Goal: Transaction & Acquisition: Download file/media

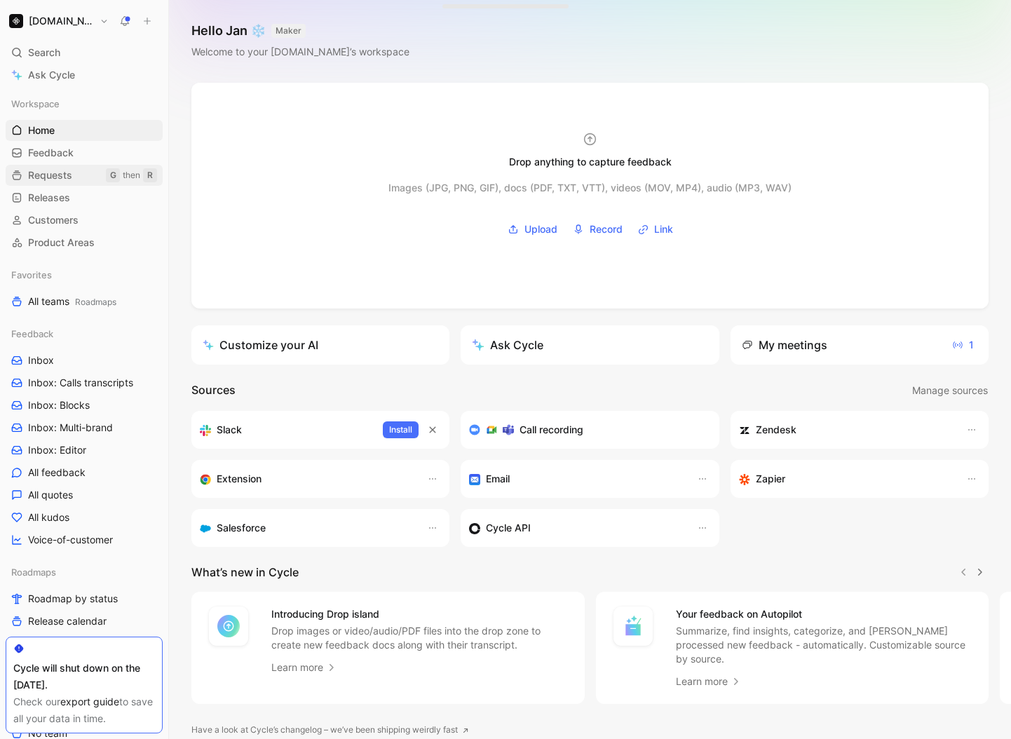
click at [74, 171] on link "Requests G then R" at bounding box center [84, 175] width 157 height 21
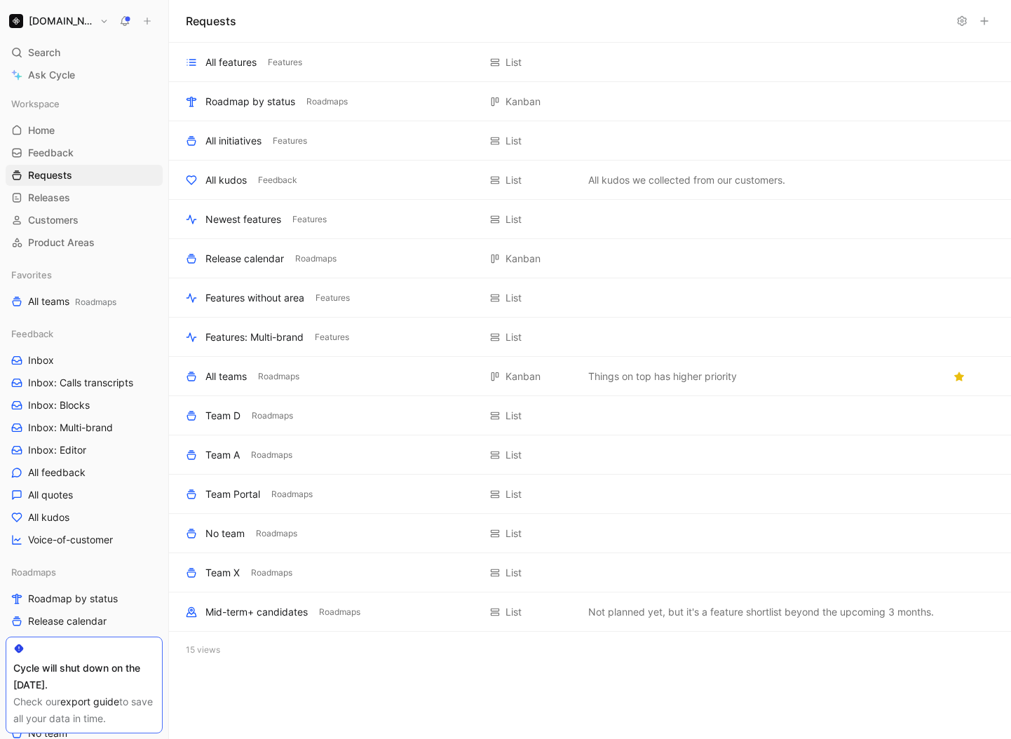
click at [962, 25] on use at bounding box center [961, 21] width 8 height 9
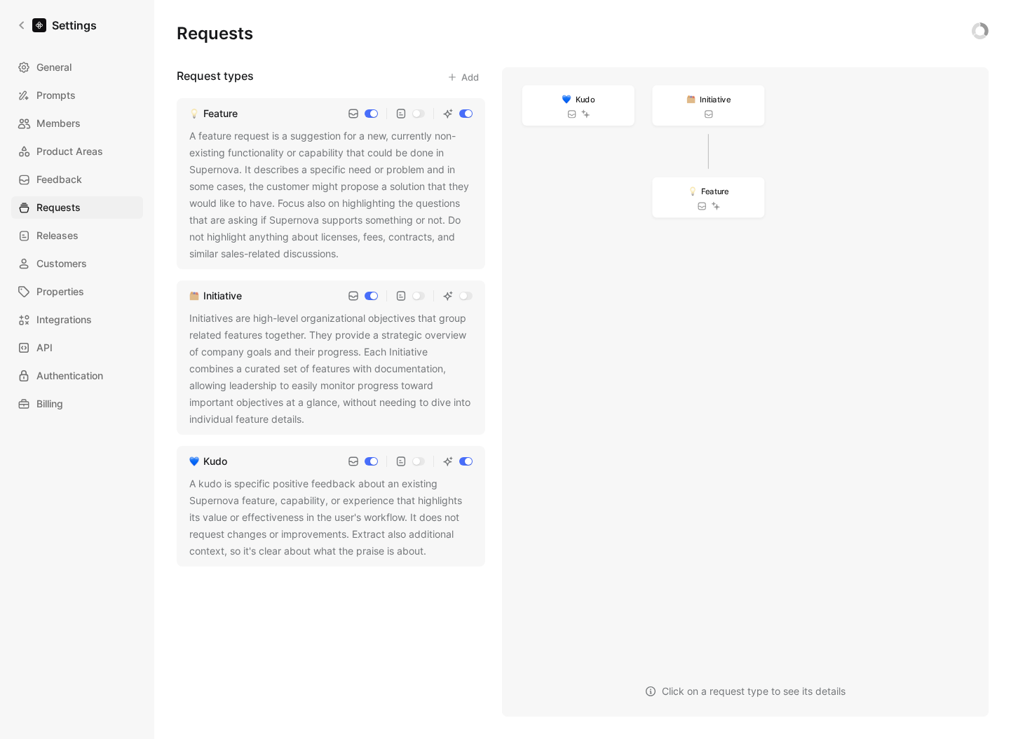
click at [29, 39] on div "Settings General Prompts Members Product Areas Feedback Requests Releases Custo…" at bounding box center [77, 369] width 154 height 739
click at [25, 23] on icon at bounding box center [22, 25] width 10 height 10
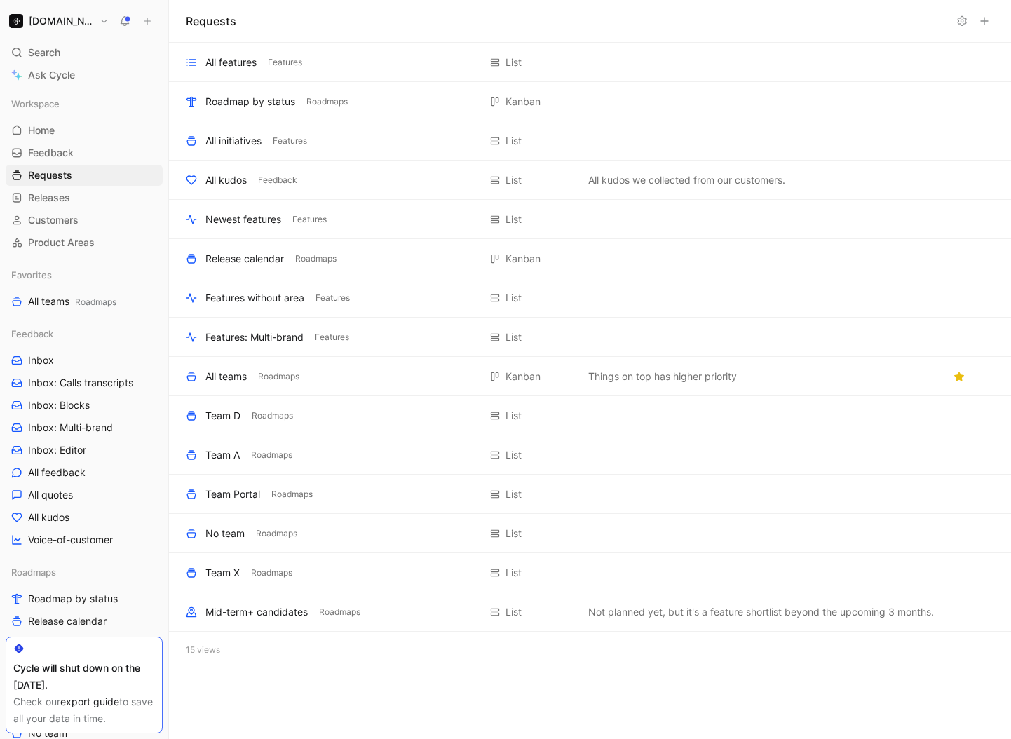
click at [71, 26] on h1 "[DOMAIN_NAME]" at bounding box center [61, 21] width 65 height 13
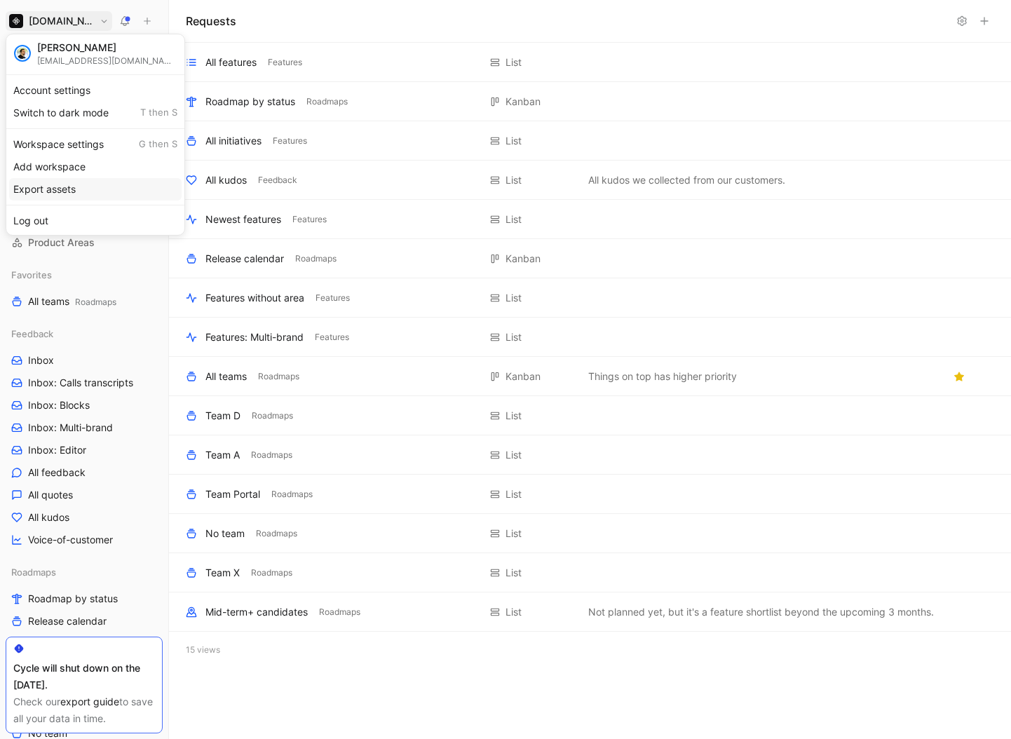
click at [81, 191] on div "Export assets" at bounding box center [95, 189] width 172 height 22
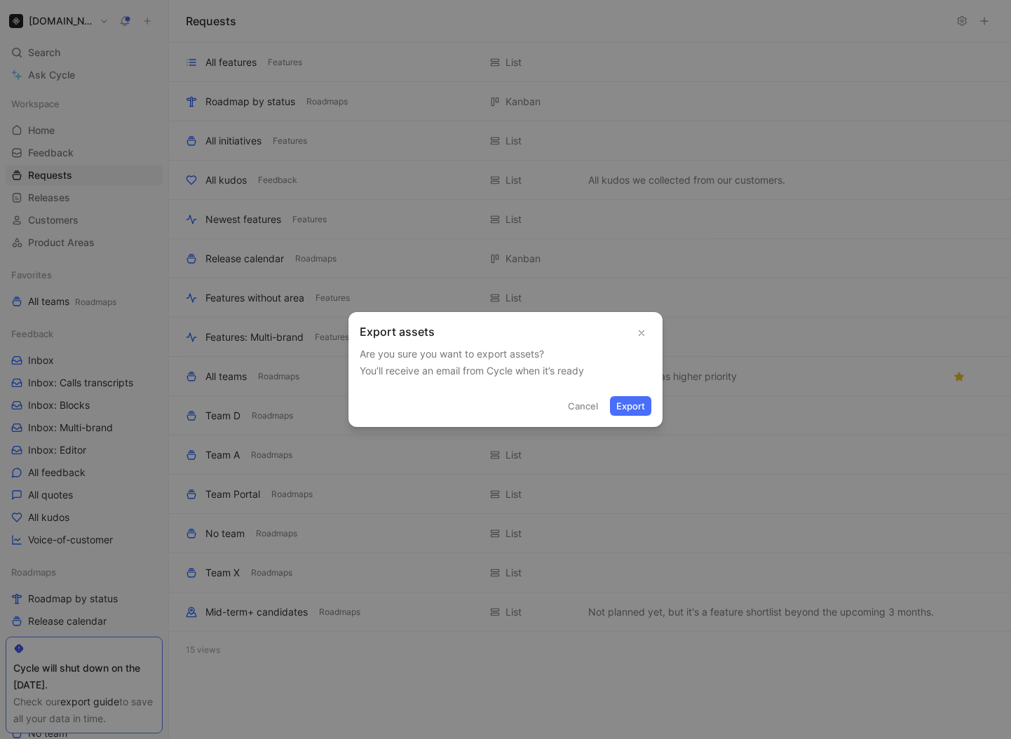
click at [644, 334] on icon "button" at bounding box center [641, 333] width 10 height 10
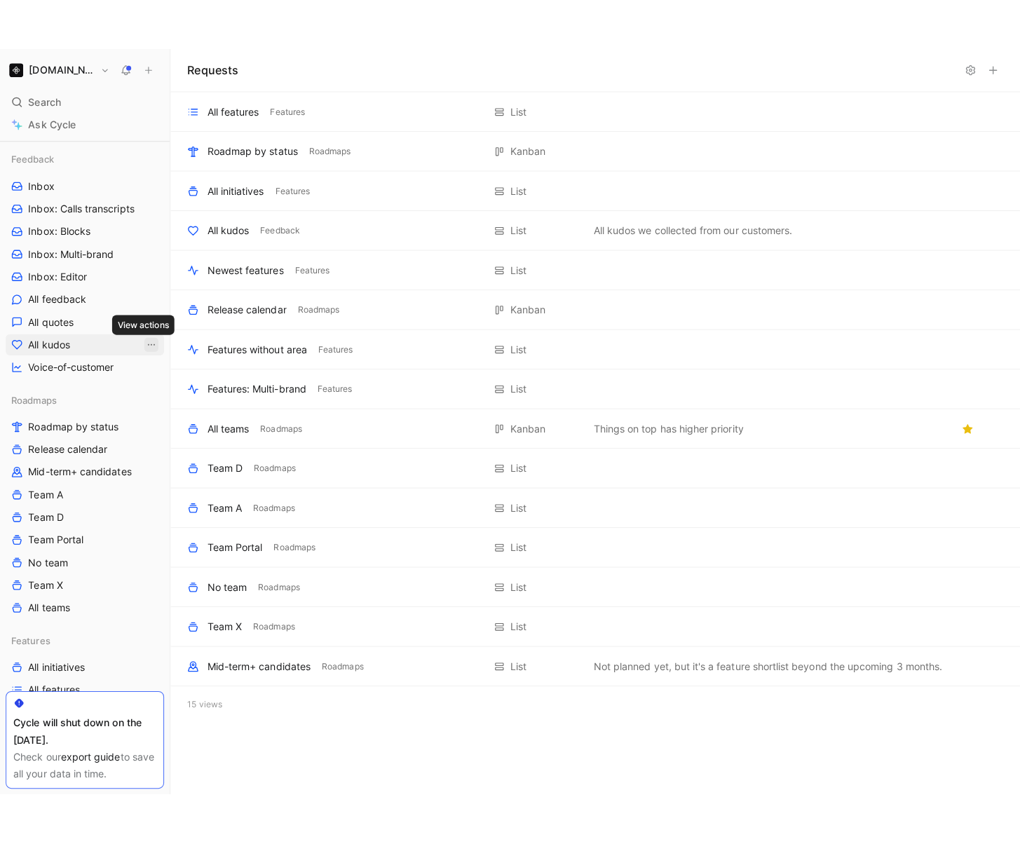
scroll to position [228, 0]
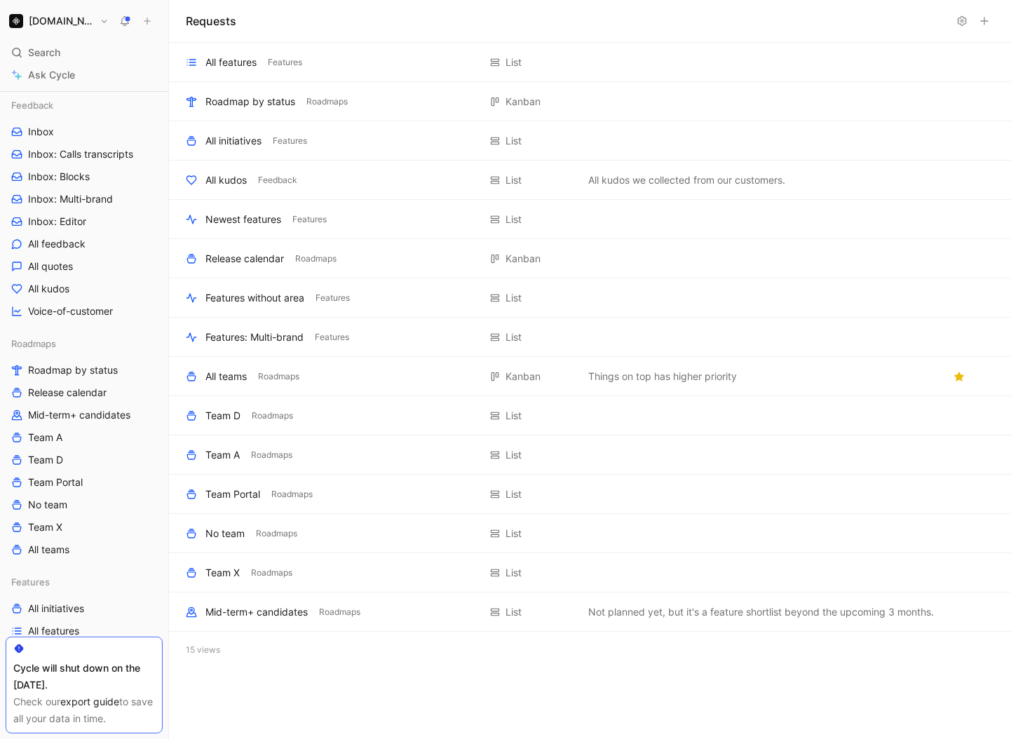
click at [99, 697] on link "export guide" at bounding box center [89, 701] width 59 height 12
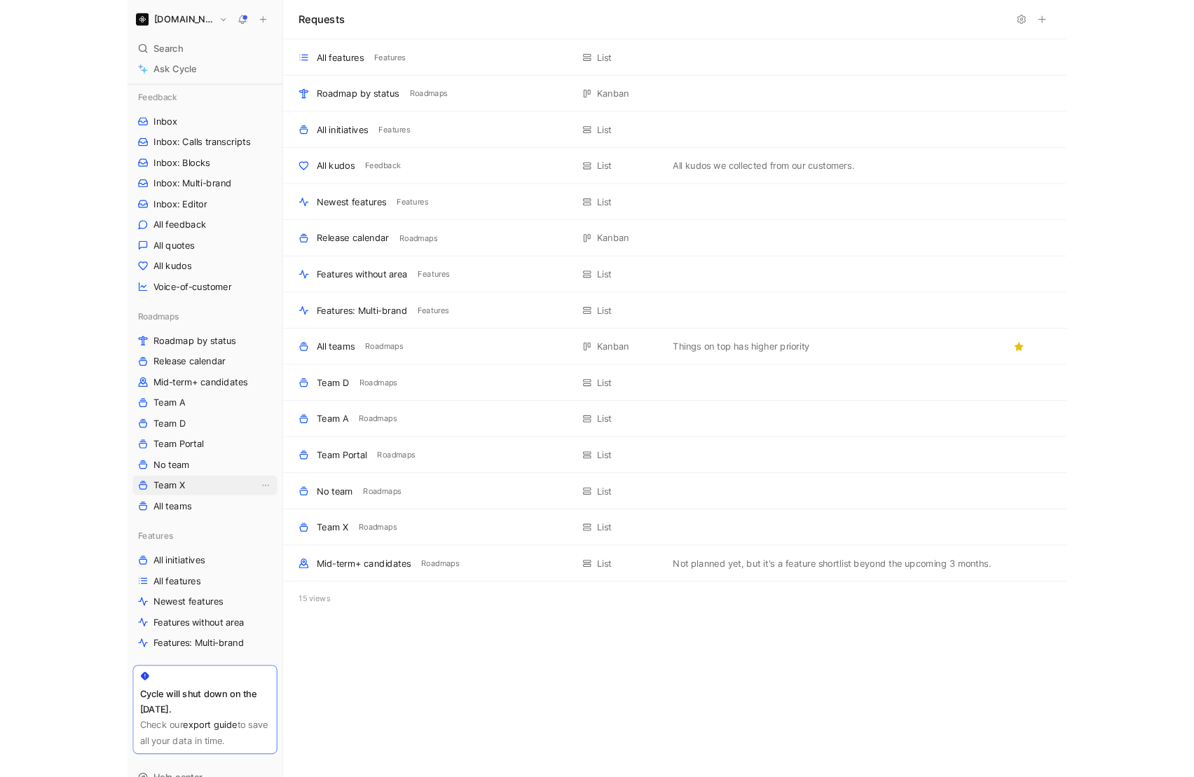
scroll to position [274, 0]
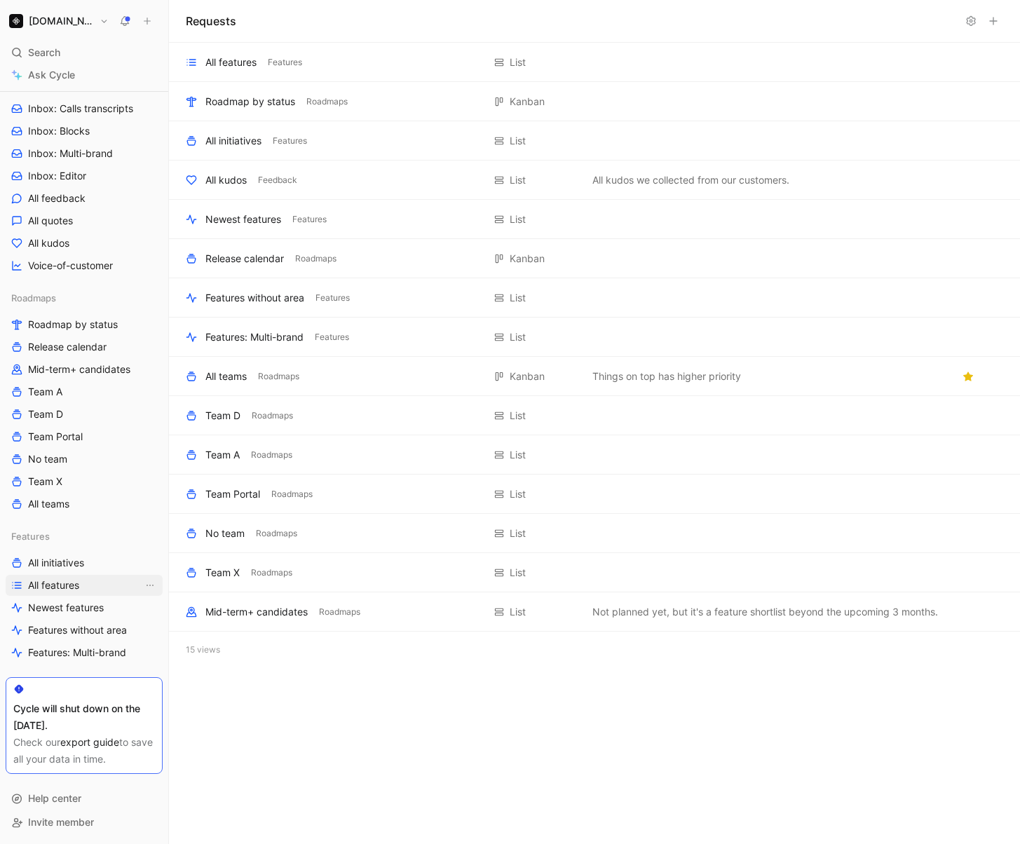
click at [79, 584] on span "All features" at bounding box center [53, 585] width 51 height 14
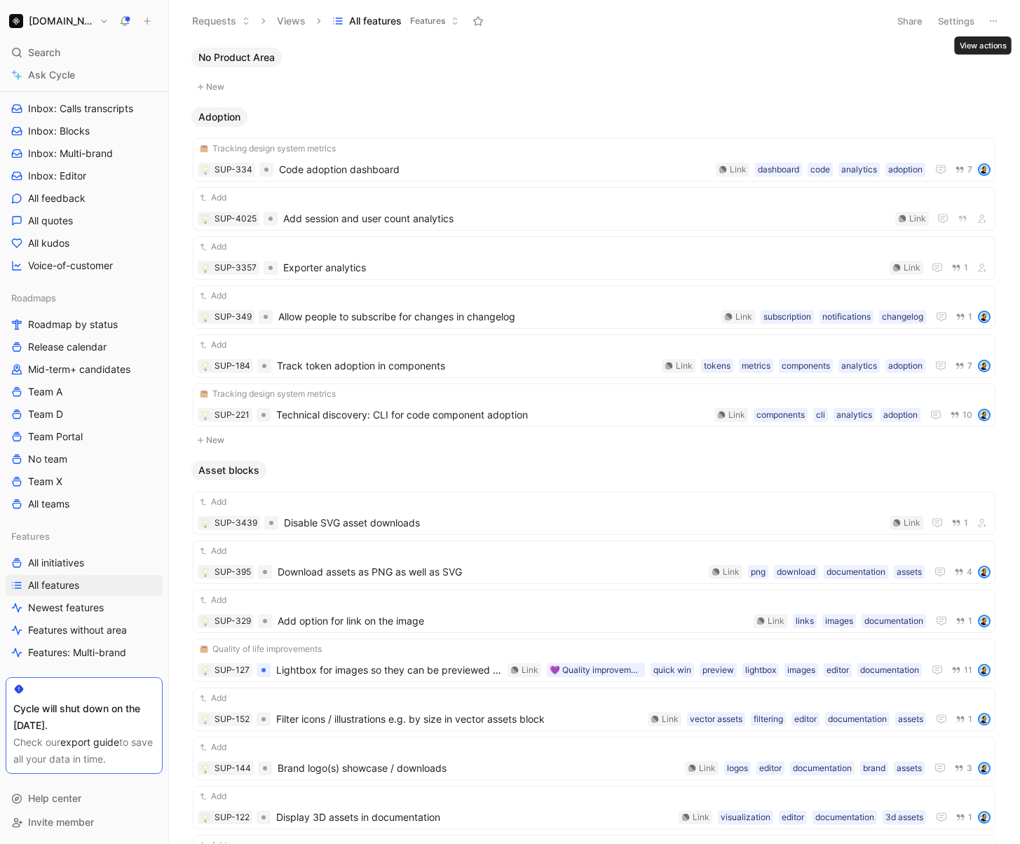
click at [991, 21] on icon at bounding box center [993, 20] width 11 height 11
click at [931, 72] on span "Export in CSV" at bounding box center [923, 71] width 63 height 12
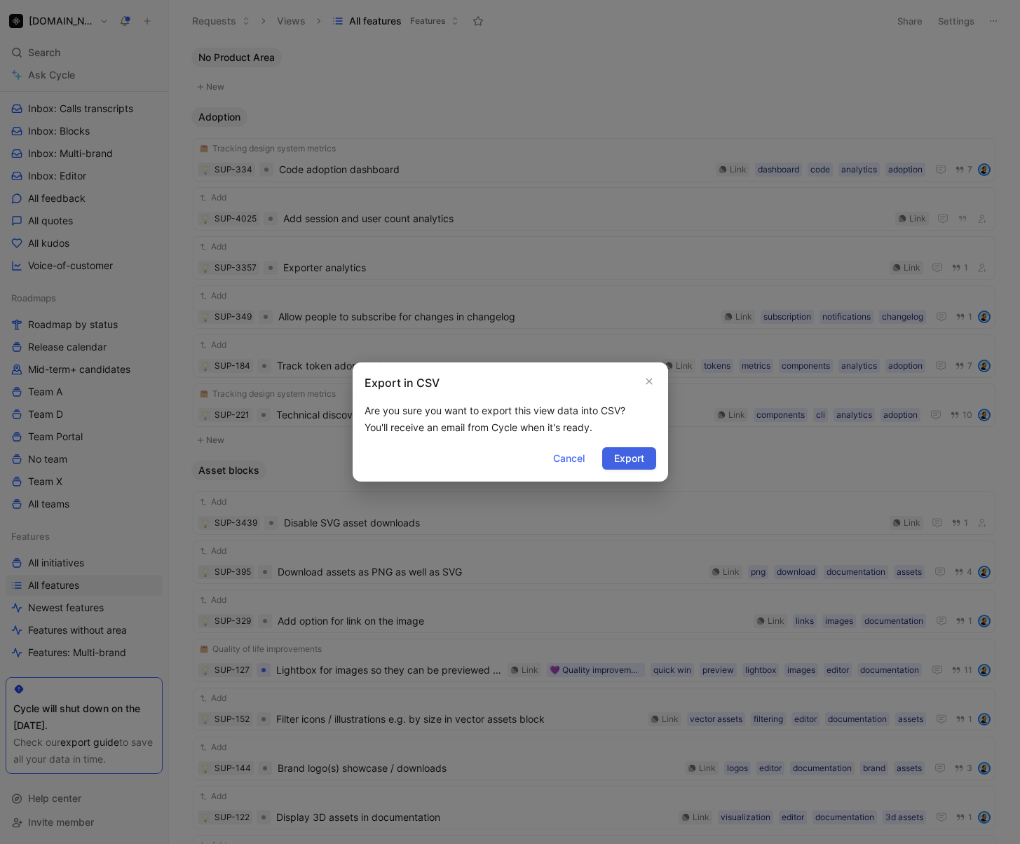
click at [645, 460] on button "Export" at bounding box center [629, 458] width 54 height 22
